Goal: Navigation & Orientation: Find specific page/section

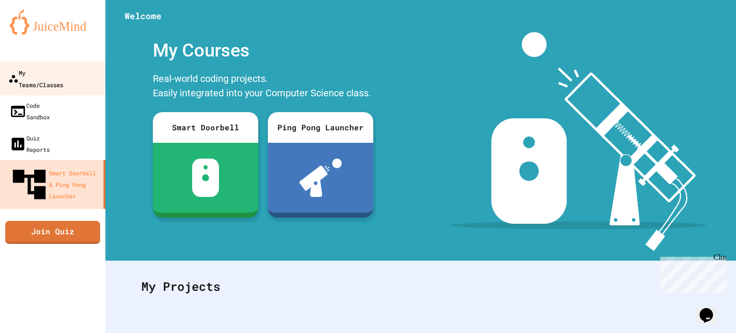
click at [81, 72] on link "My Teams/Classes" at bounding box center [53, 79] width 109 height 34
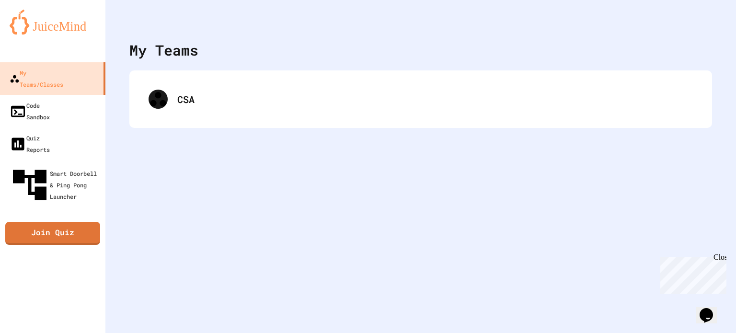
click at [341, 124] on div "CSA" at bounding box center [420, 98] width 582 height 57
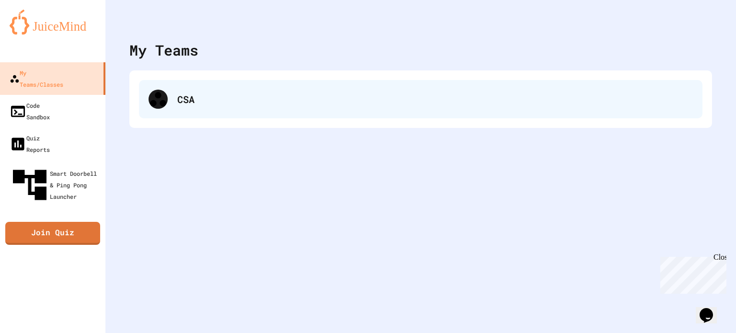
click at [266, 106] on div "CSA" at bounding box center [420, 99] width 563 height 38
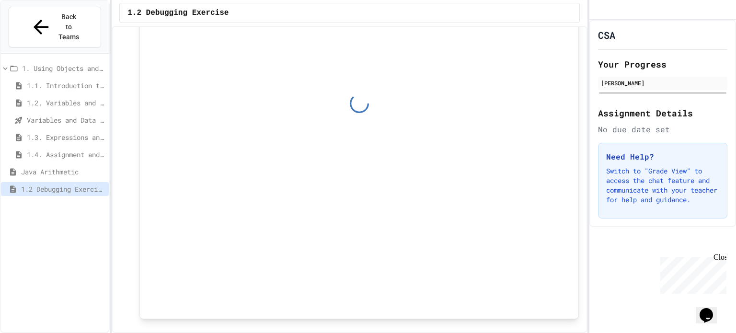
scroll to position [201, 0]
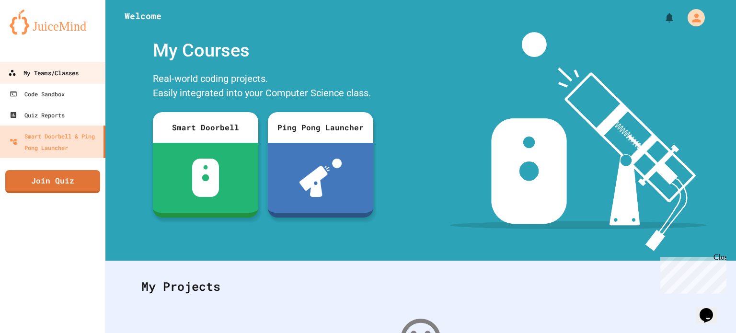
click at [63, 78] on div "My Teams/Classes" at bounding box center [43, 73] width 70 height 12
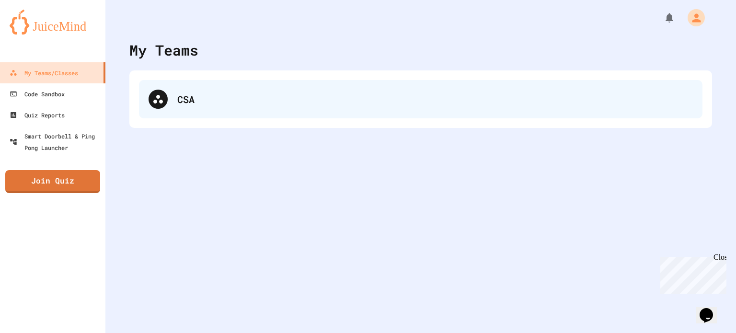
click at [185, 112] on div "CSA" at bounding box center [420, 99] width 563 height 38
